Goal: Obtain resource: Download file/media

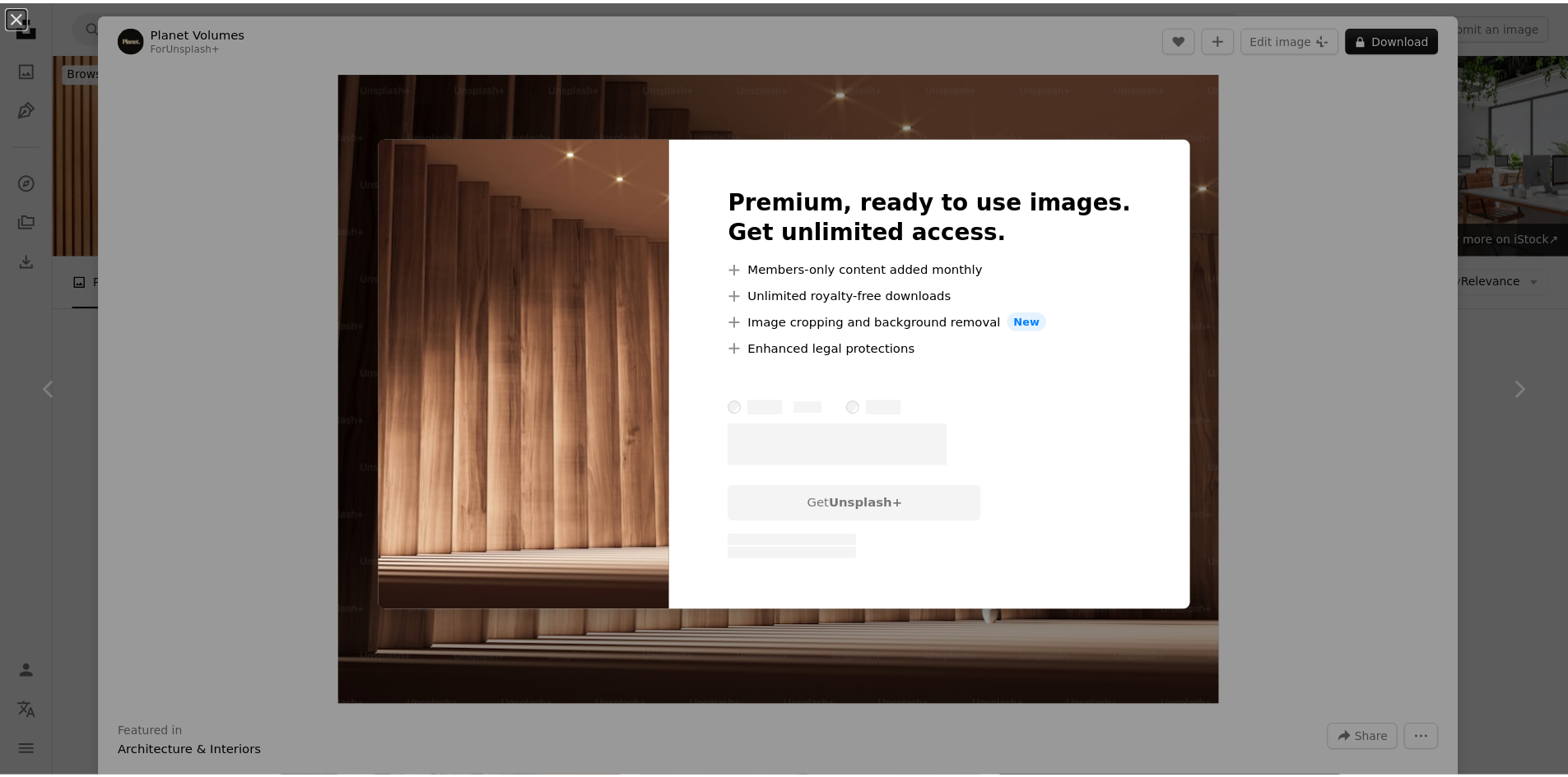
scroll to position [760, 0]
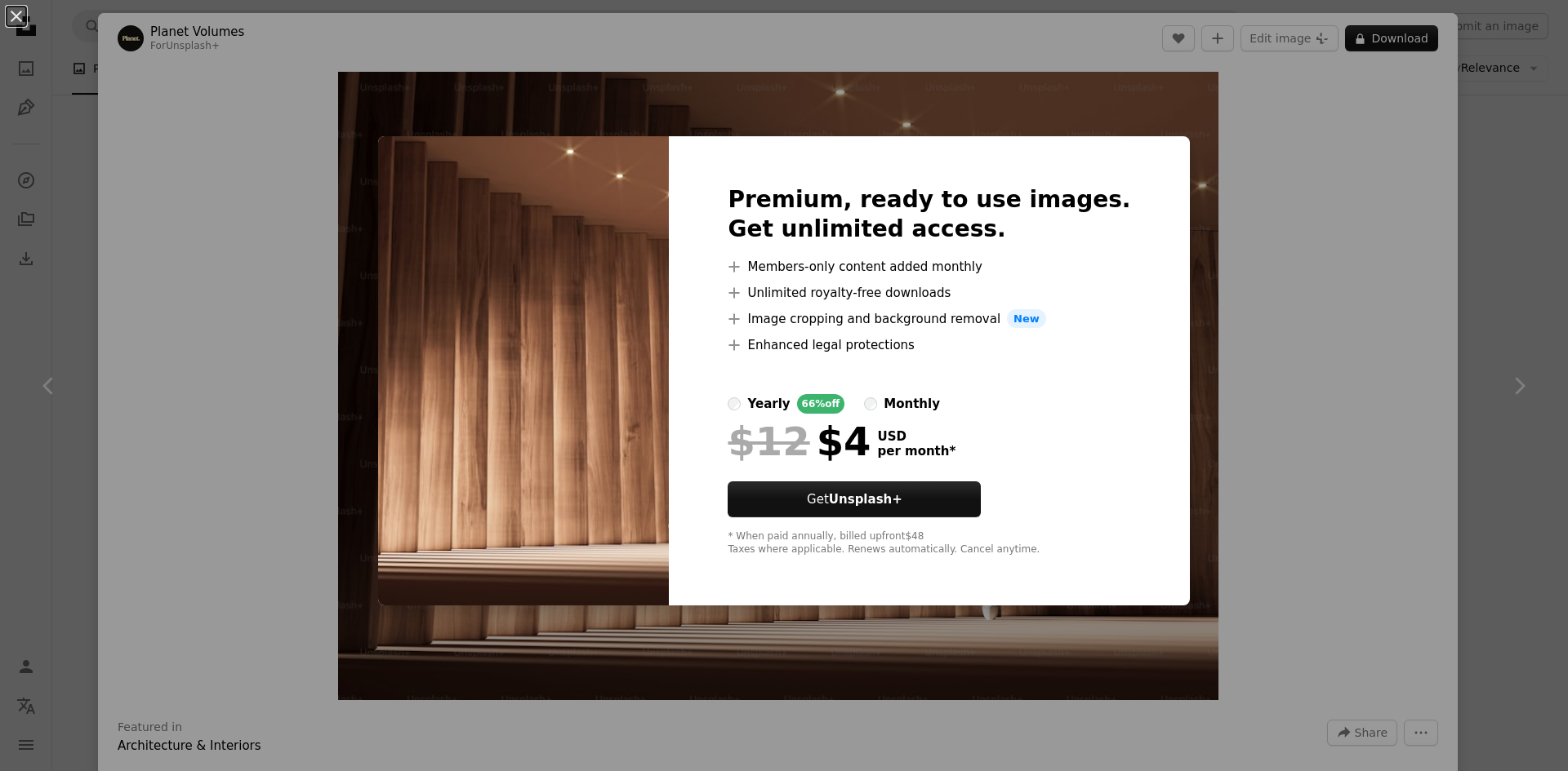
click at [1221, 339] on div "An X shape Premium, ready to use images. Get unlimited access. A plus sign Memb…" at bounding box center [784, 385] width 1568 height 771
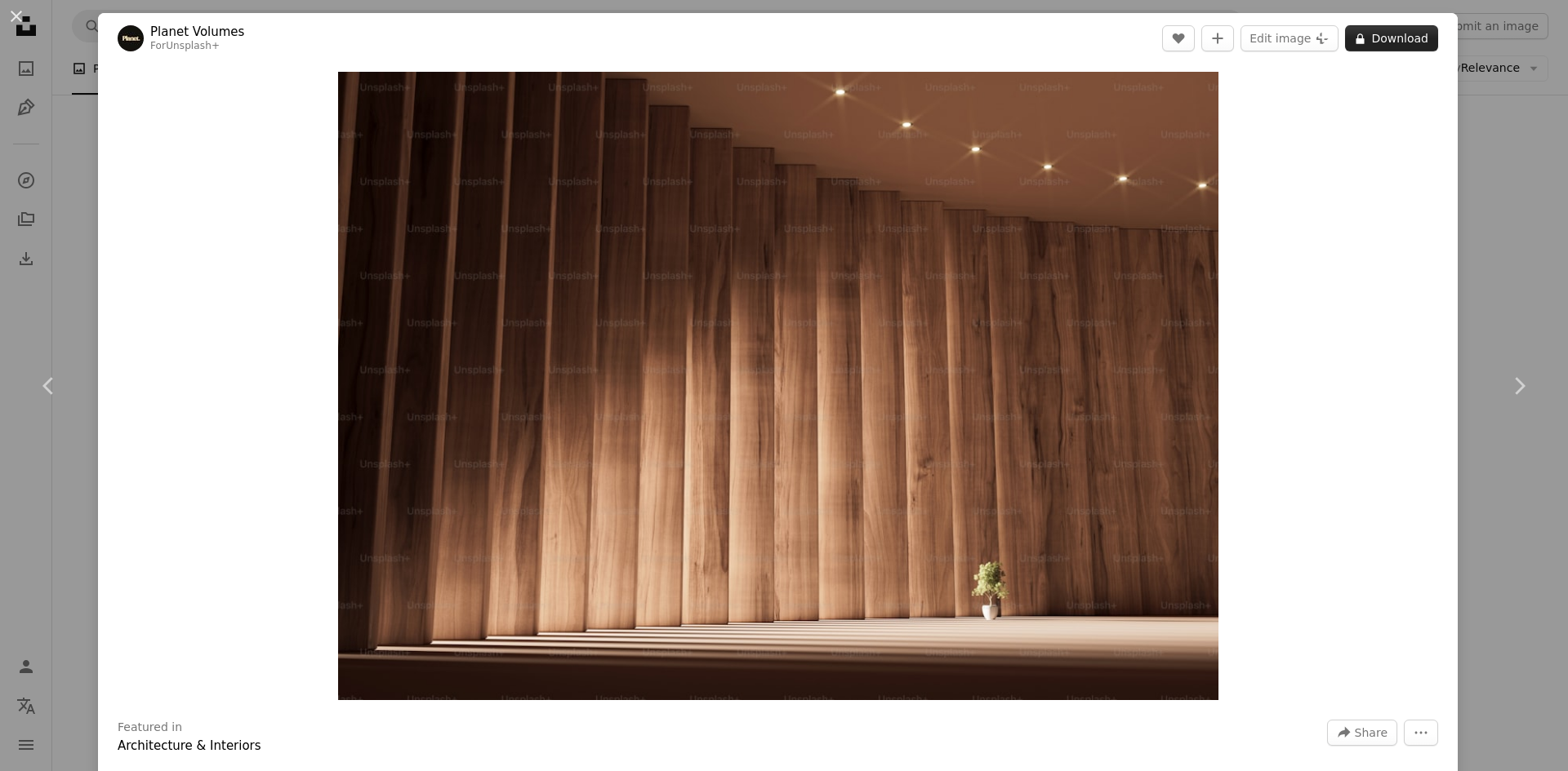
click at [1368, 36] on button "A lock Download" at bounding box center [1392, 38] width 93 height 26
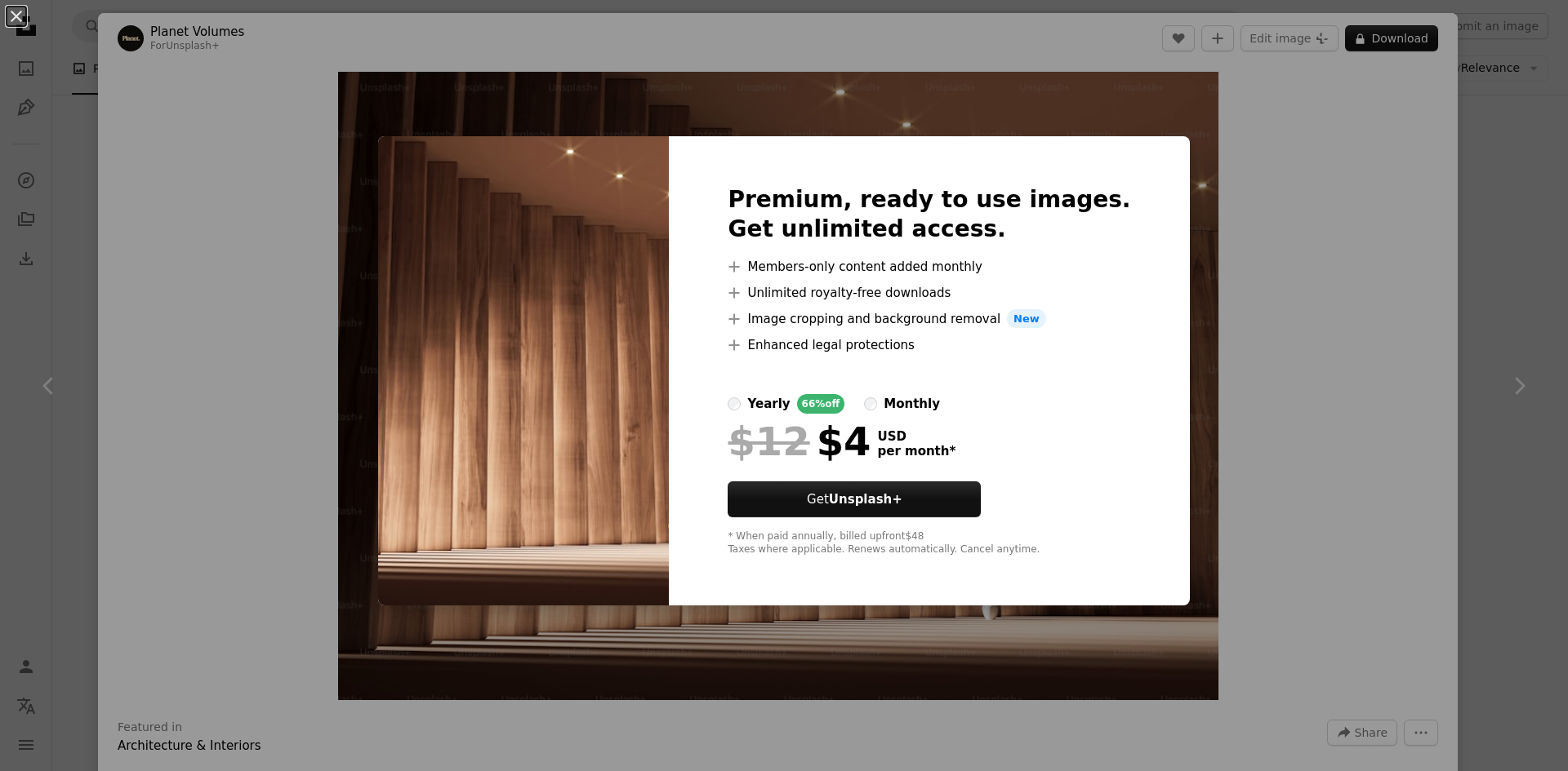
click at [1500, 212] on div "An X shape Premium, ready to use images. Get unlimited access. A plus sign Memb…" at bounding box center [784, 385] width 1568 height 771
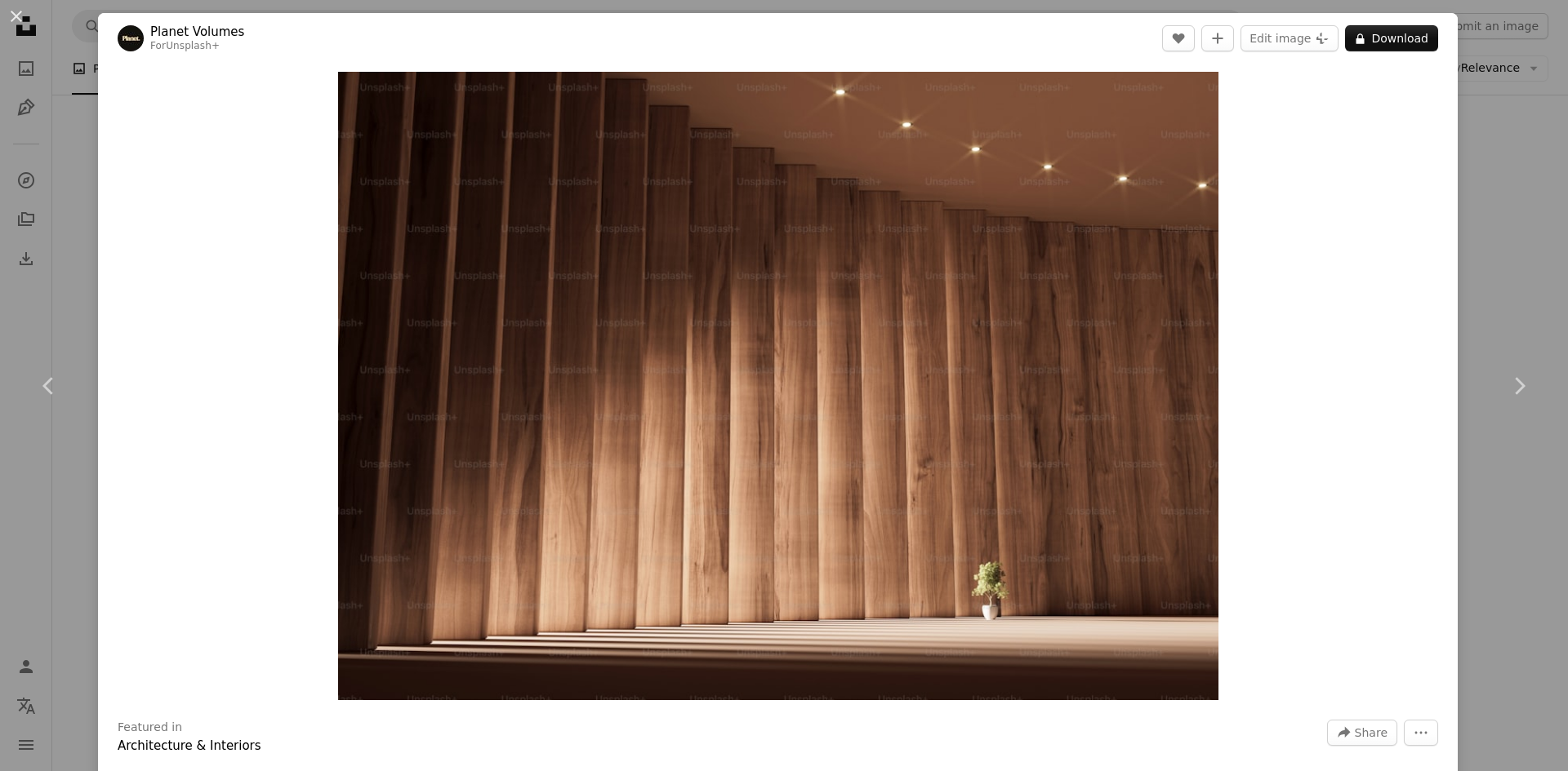
click at [1454, 194] on div "An X shape Chevron left Chevron right Planet Volumes For Unsplash+ A heart A pl…" at bounding box center [784, 385] width 1568 height 771
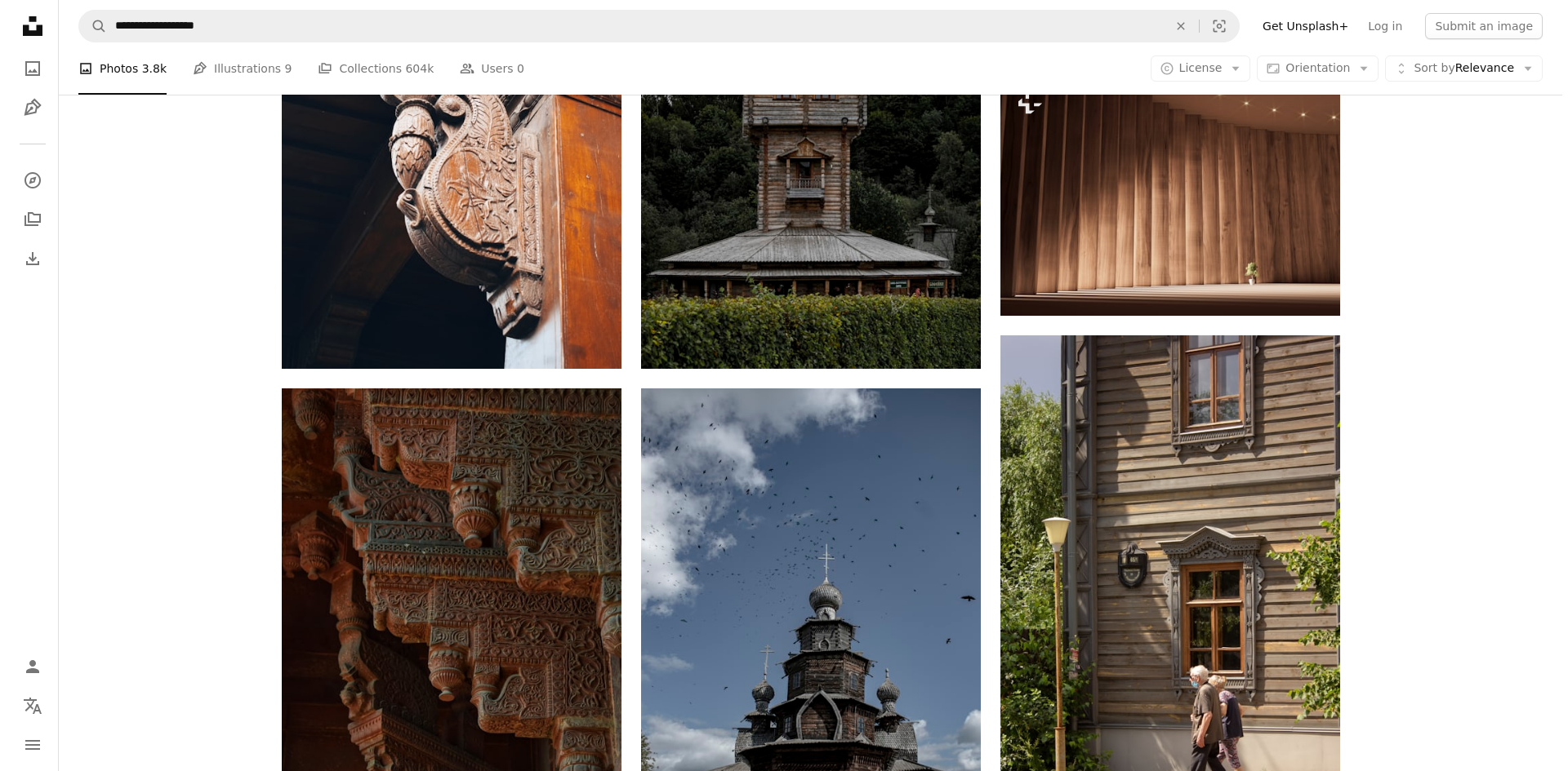
scroll to position [811, 0]
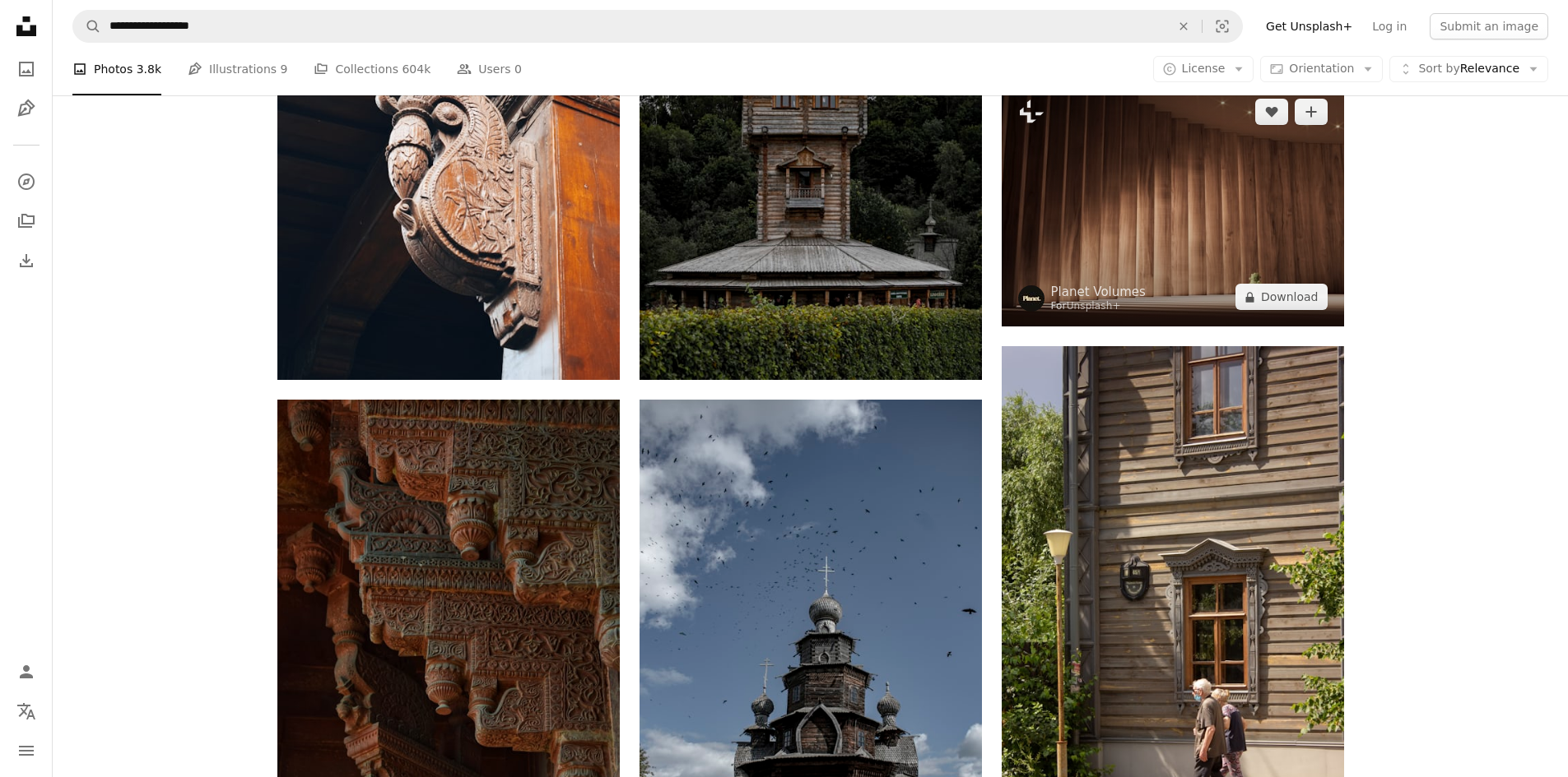
click at [1189, 222] on img at bounding box center [1172, 205] width 342 height 244
